Goal: Navigation & Orientation: Go to known website

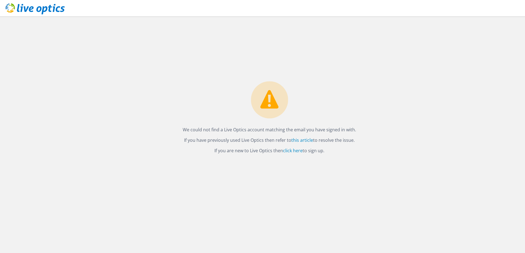
click at [16, 10] on icon at bounding box center [35, 8] width 59 height 11
click at [296, 152] on link "click here" at bounding box center [293, 151] width 20 height 6
click at [45, 7] on use at bounding box center [35, 8] width 59 height 11
click at [296, 152] on link "click here" at bounding box center [293, 151] width 20 height 6
drag, startPoint x: 185, startPoint y: 130, endPoint x: 356, endPoint y: 130, distance: 171.5
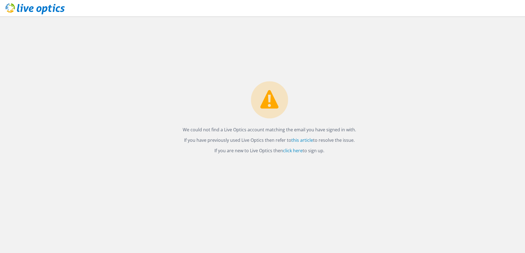
click at [356, 130] on div "We could not find a Live Optics account matching the email you have signed in w…" at bounding box center [269, 119] width 184 height 76
copy p "We could not find a Live Optics account matching the email you have signed in w…"
click at [297, 150] on link "click here" at bounding box center [293, 151] width 20 height 6
click at [35, 11] on icon at bounding box center [35, 8] width 59 height 11
click at [303, 141] on link "this article" at bounding box center [302, 140] width 22 height 6
